Goal: Check status: Check status

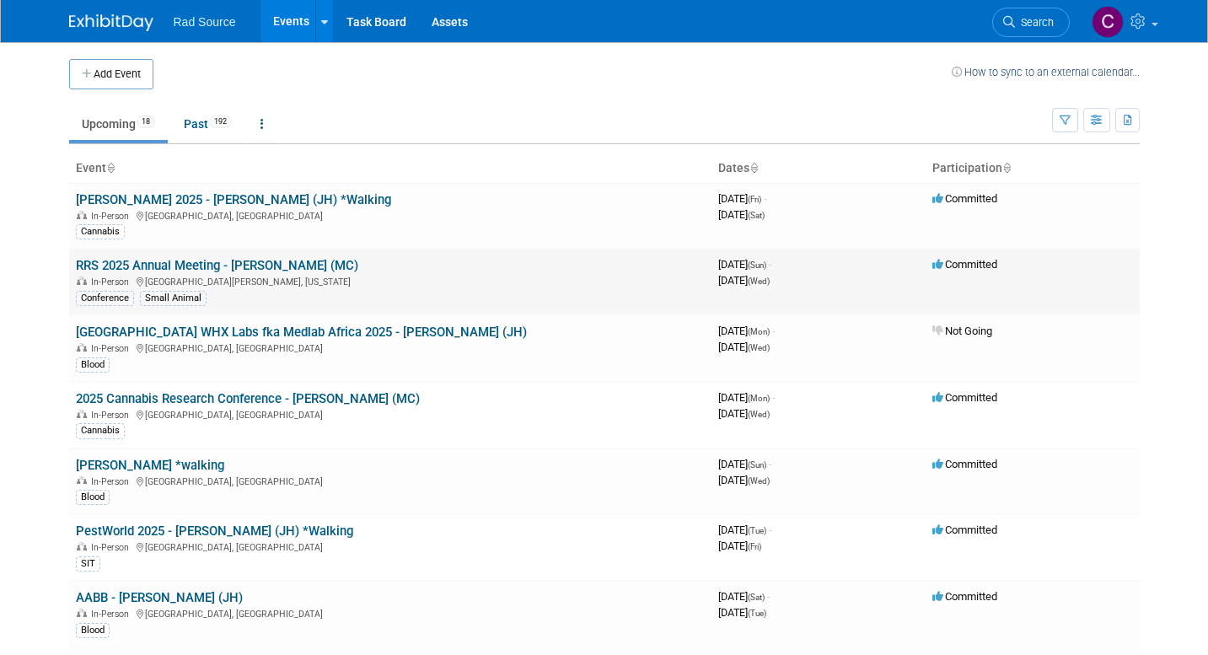
click at [439, 274] on div "In-Person [GEOGRAPHIC_DATA][PERSON_NAME], [US_STATE]" at bounding box center [390, 280] width 629 height 13
click at [185, 261] on link "RRS 2025 Annual Meeting - [PERSON_NAME] (MC)" at bounding box center [217, 265] width 282 height 15
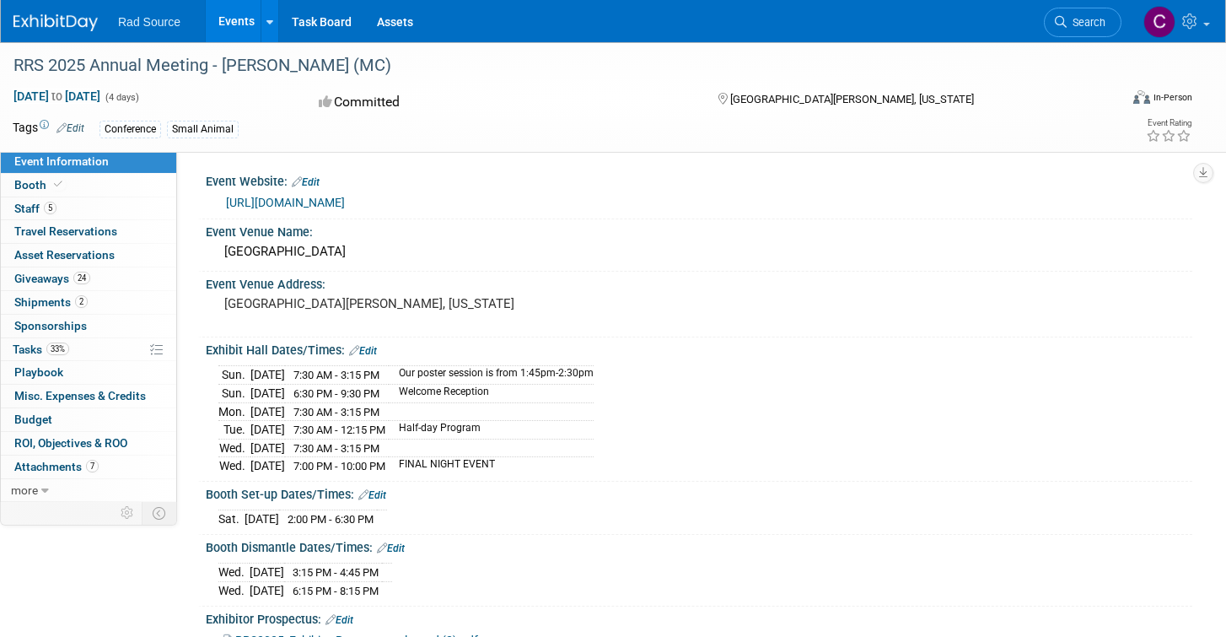
scroll to position [1, 0]
click at [125, 298] on link "2 Shipments 2" at bounding box center [88, 302] width 175 height 23
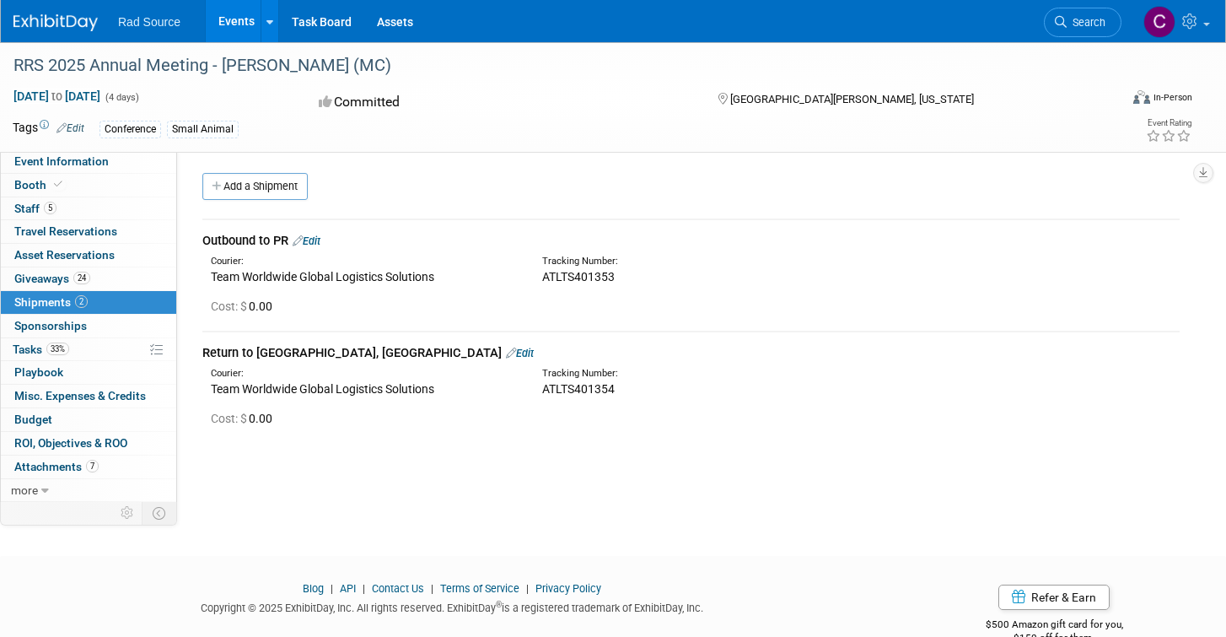
scroll to position [23, 0]
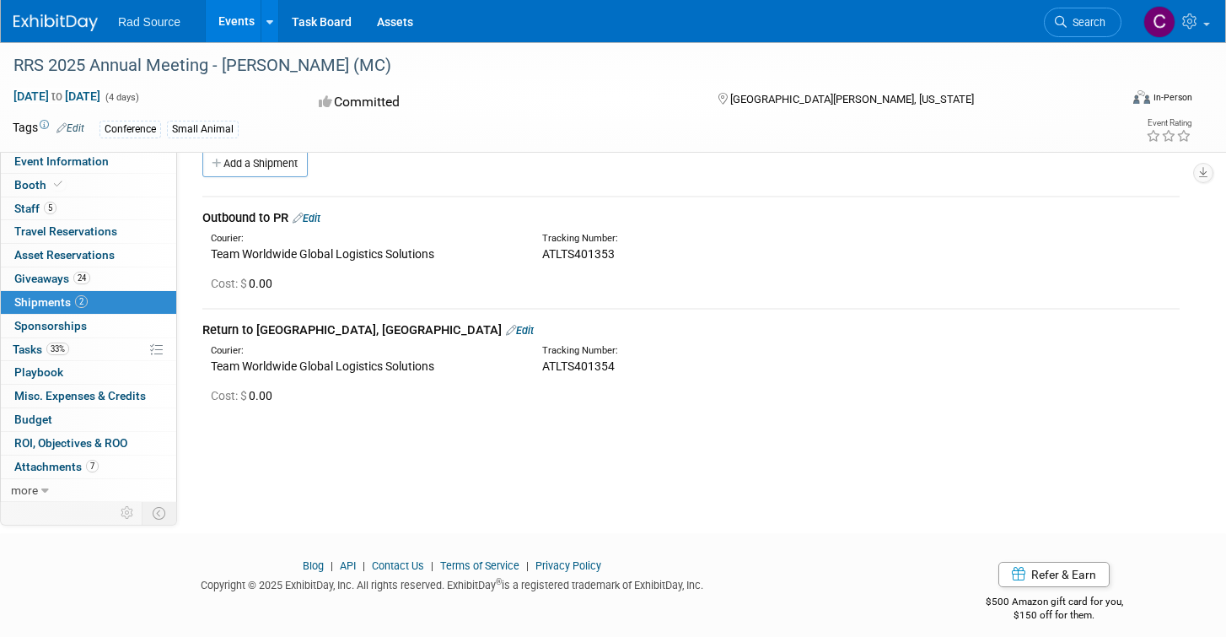
drag, startPoint x: 542, startPoint y: 252, endPoint x: 610, endPoint y: 255, distance: 68.3
click at [616, 255] on div "ATLTS401353" at bounding box center [736, 253] width 389 height 17
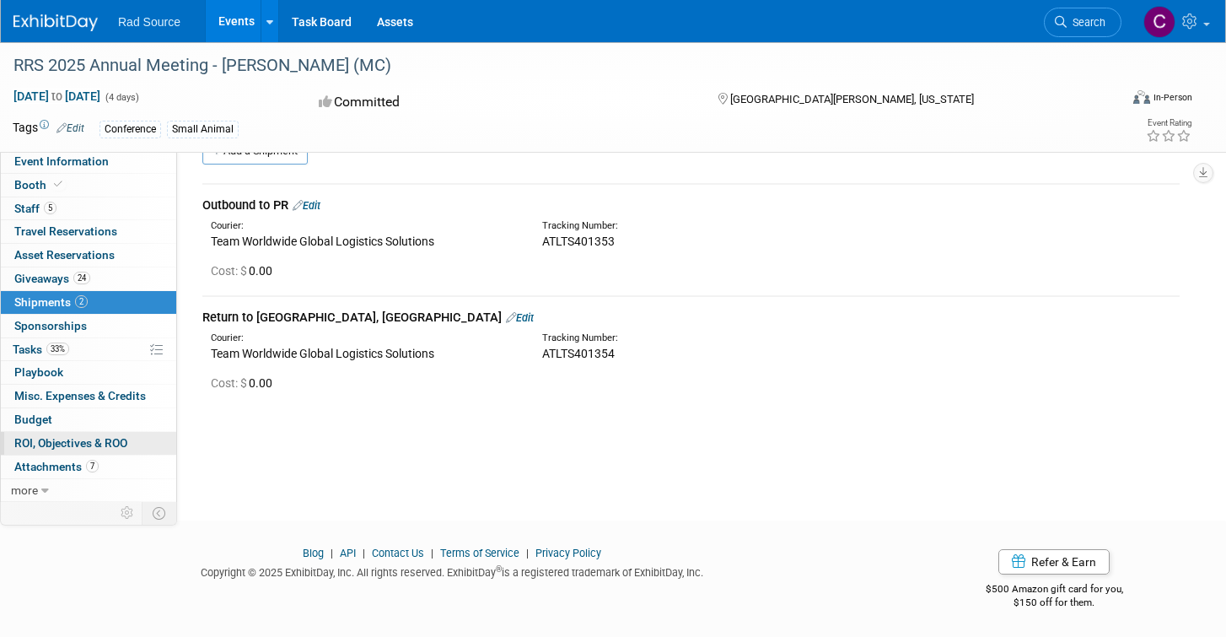
scroll to position [37, 0]
click at [379, 244] on div "Team Worldwide Global Logistics Solutions" at bounding box center [364, 239] width 306 height 17
drag, startPoint x: 682, startPoint y: 228, endPoint x: 631, endPoint y: 229, distance: 50.6
click at [680, 228] on div "Tracking Number:" at bounding box center [736, 224] width 389 height 13
click at [626, 232] on div "ATLTS401353" at bounding box center [736, 239] width 389 height 17
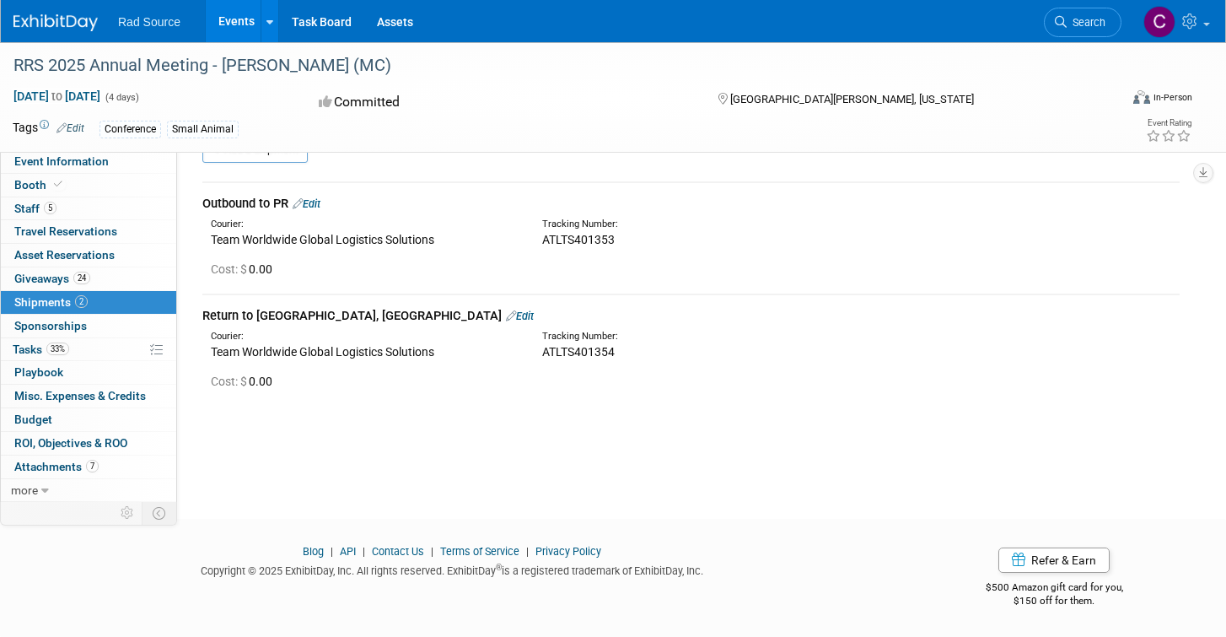
drag, startPoint x: 616, startPoint y: 238, endPoint x: 540, endPoint y: 235, distance: 75.9
click at [540, 235] on div "Tracking Number: ATLTS401353" at bounding box center [736, 233] width 414 height 30
click at [935, 410] on div "Event Website: Edit [URL][DOMAIN_NAME] Event Venue Name: [GEOGRAPHIC_DATA] Even…" at bounding box center [684, 283] width 1015 height 341
click at [556, 235] on span "ATLTS401353" at bounding box center [578, 239] width 73 height 13
click at [541, 237] on div "Tracking Number: ATLTS401353" at bounding box center [736, 233] width 414 height 30
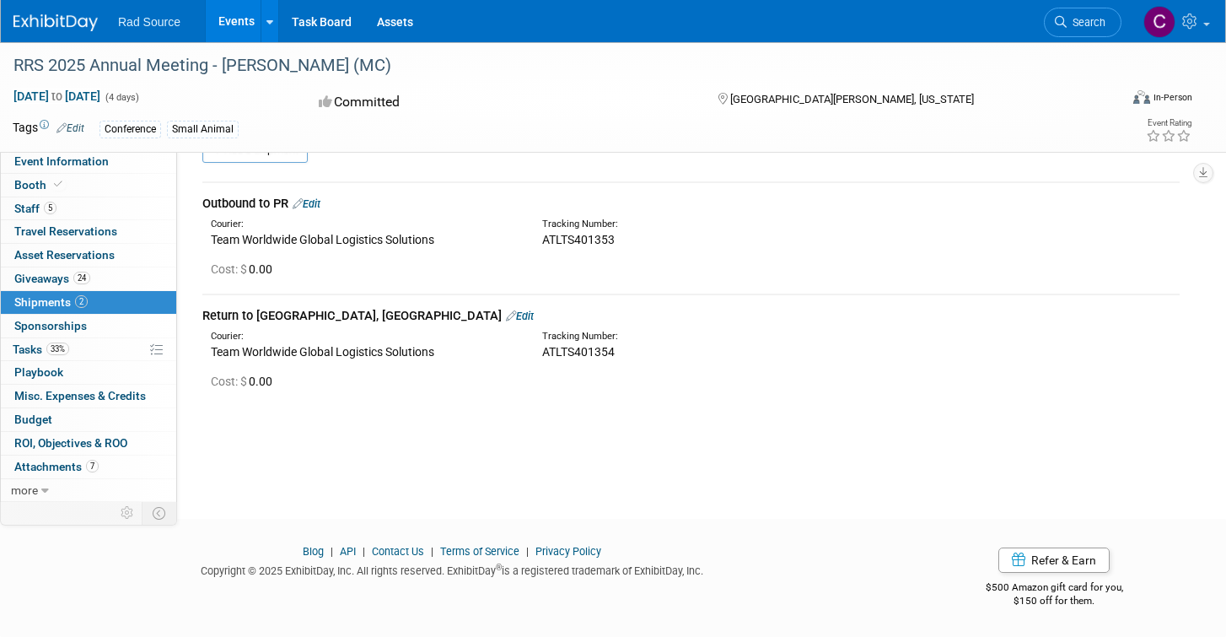
drag, startPoint x: 542, startPoint y: 237, endPoint x: 619, endPoint y: 238, distance: 76.7
click at [619, 238] on div "ATLTS401353" at bounding box center [736, 239] width 389 height 17
copy span "ATLTS401353"
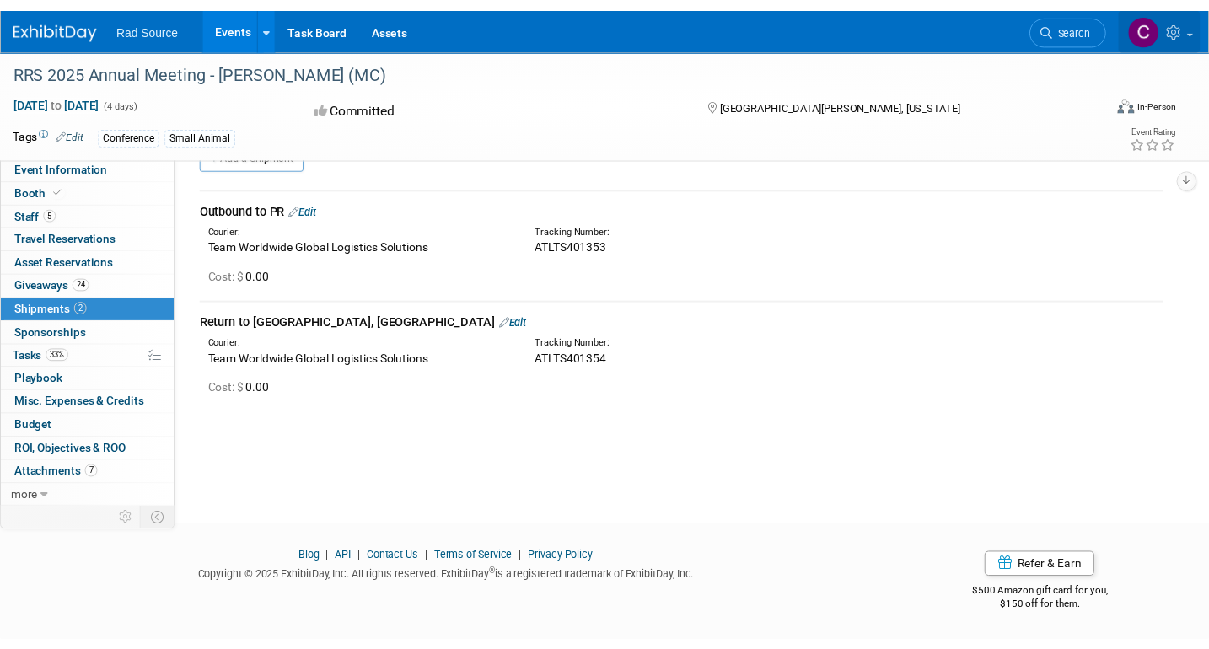
scroll to position [24, 0]
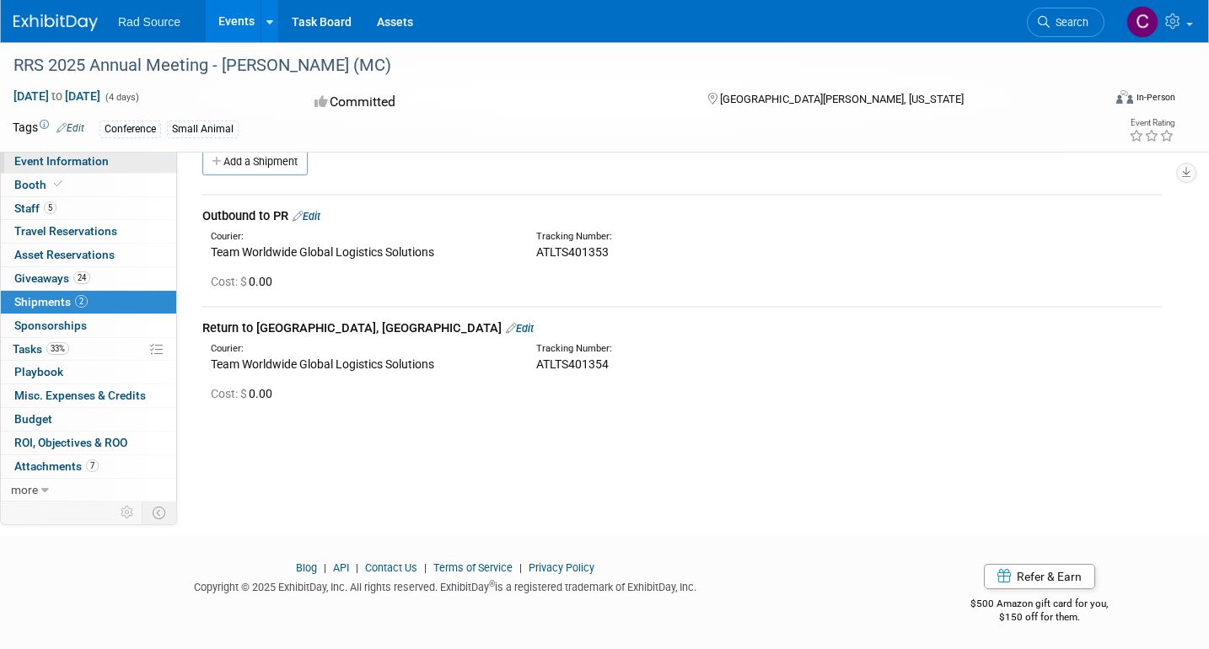
click at [114, 166] on link "Event Information" at bounding box center [88, 161] width 175 height 23
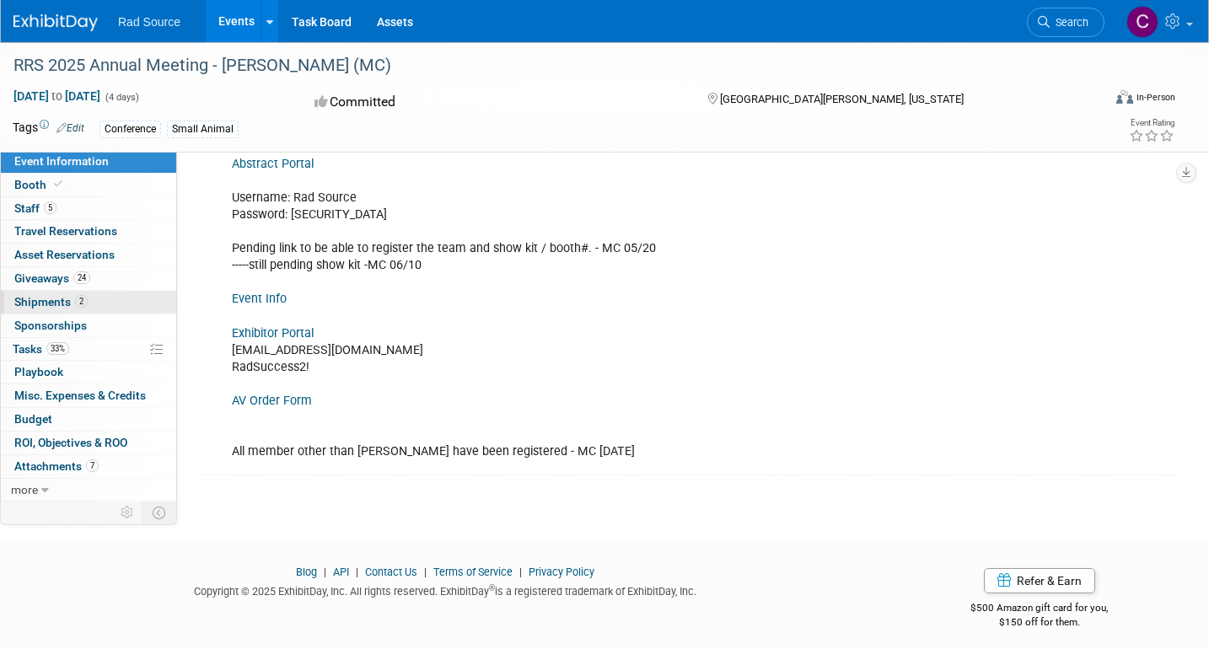
scroll to position [565, 0]
click at [39, 306] on link "2 Shipments 2" at bounding box center [88, 302] width 175 height 23
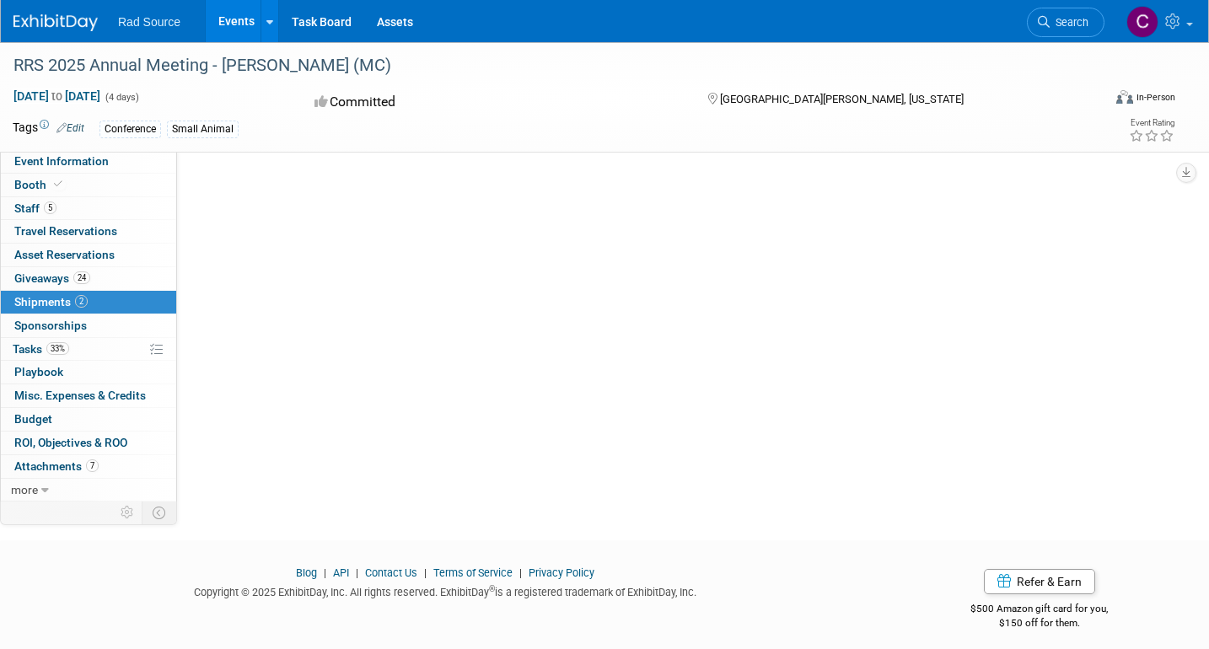
scroll to position [0, 0]
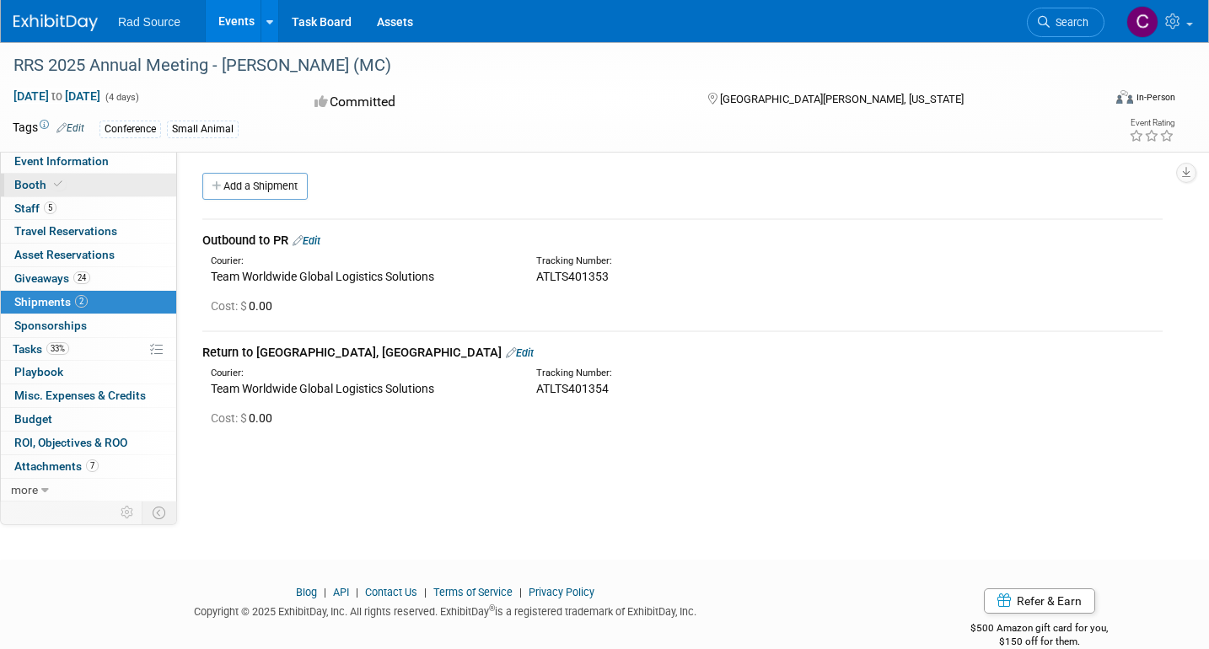
click at [36, 186] on span "Booth" at bounding box center [39, 184] width 51 height 13
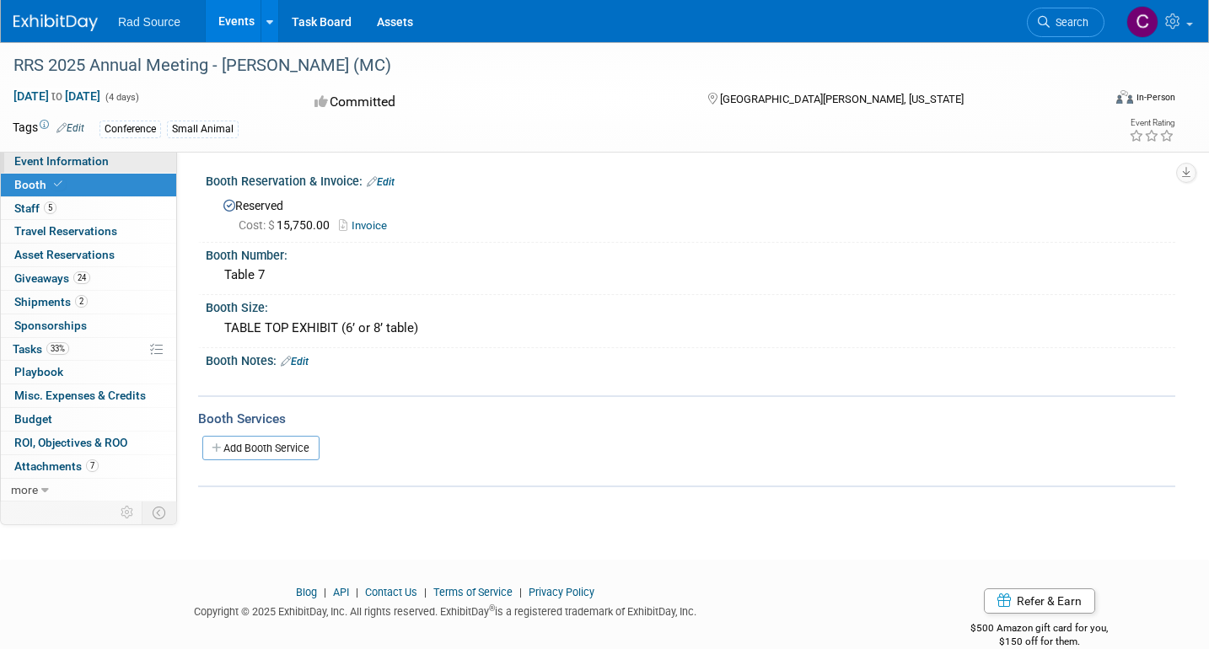
click at [83, 164] on span "Event Information" at bounding box center [61, 160] width 94 height 13
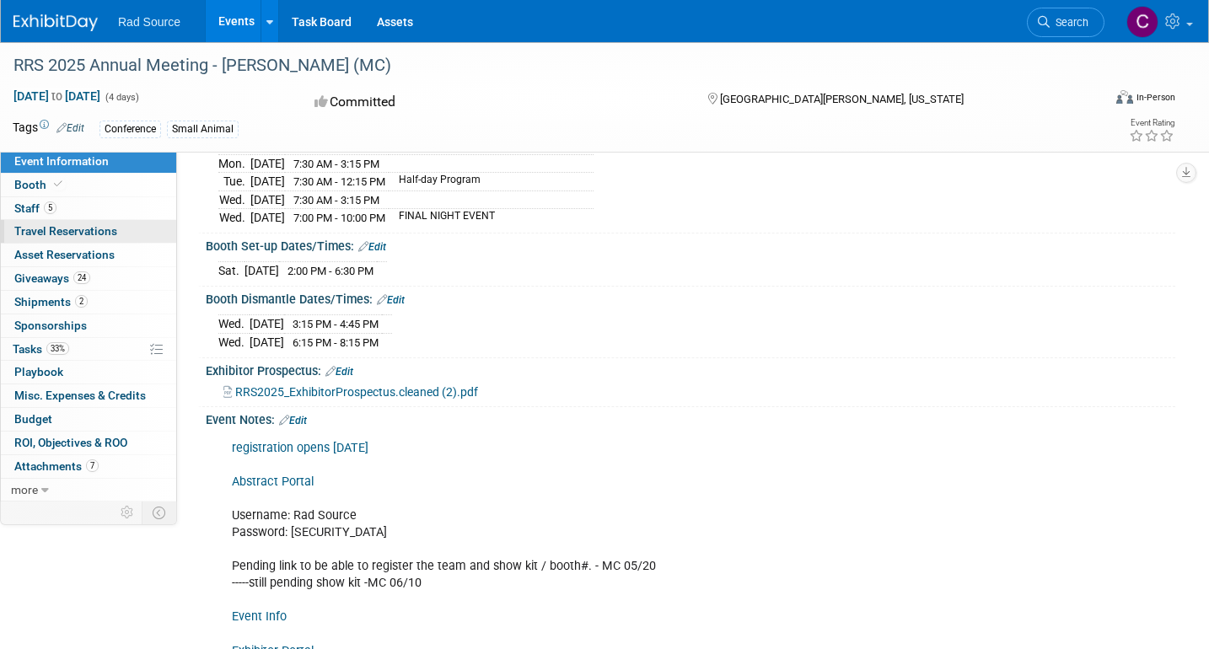
scroll to position [247, 0]
click at [53, 459] on span "Attachments 7" at bounding box center [56, 465] width 84 height 13
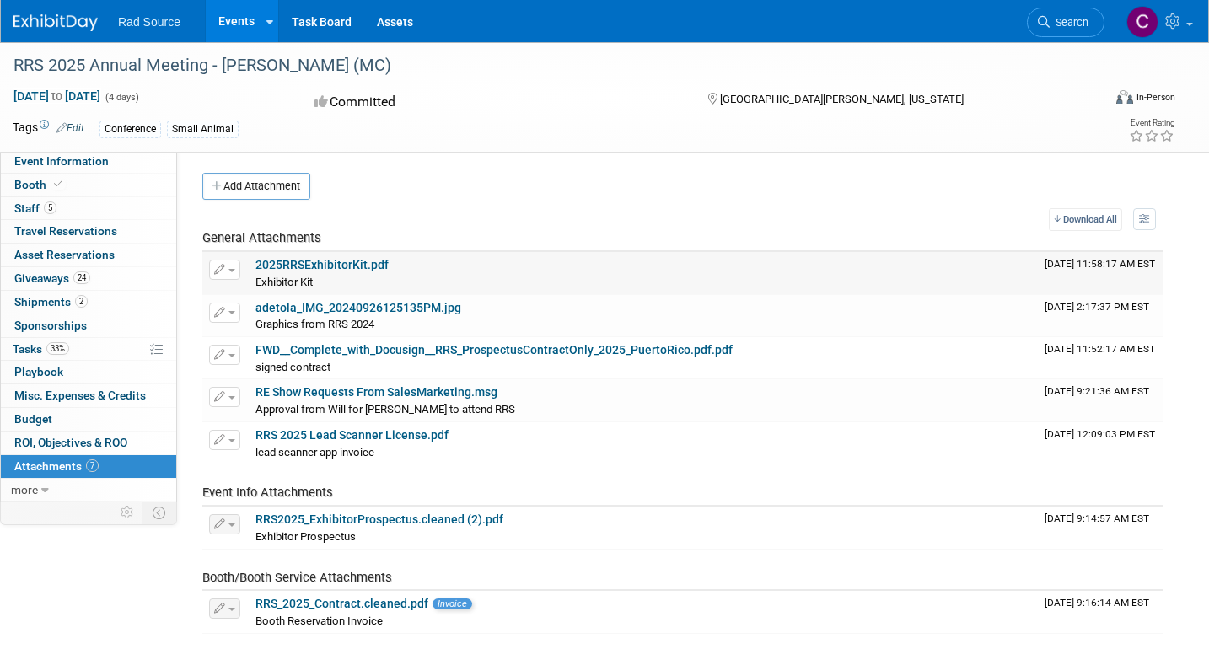
click at [409, 258] on div "2025RRSExhibitorKit.pdf" at bounding box center [643, 265] width 776 height 15
click at [367, 266] on link "2025RRSExhibitorKit.pdf" at bounding box center [321, 264] width 133 height 13
